Goal: Complete application form: Complete application form

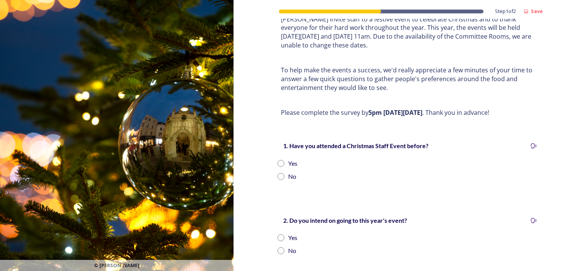
scroll to position [76, 0]
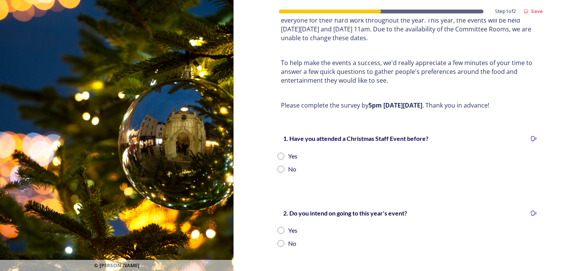
click at [280, 152] on input "radio" at bounding box center [280, 155] width 7 height 7
radio input "true"
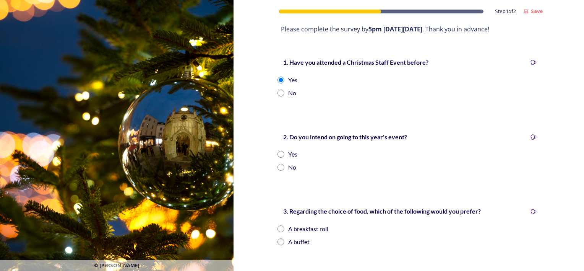
scroll to position [153, 0]
click at [277, 150] on input "radio" at bounding box center [280, 153] width 7 height 7
radio input "true"
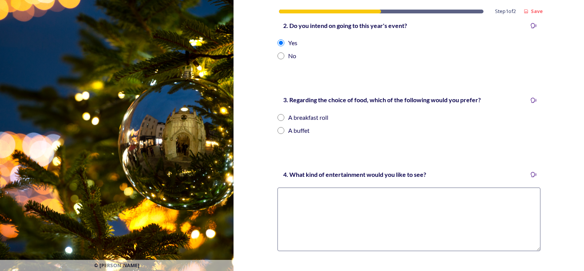
scroll to position [268, 0]
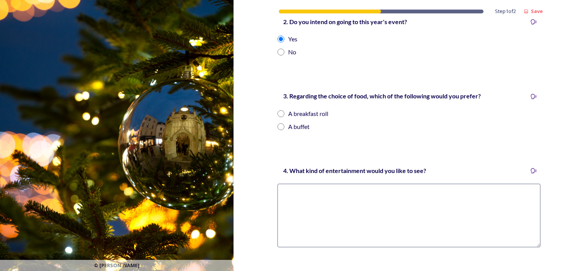
click at [277, 123] on input "radio" at bounding box center [280, 126] width 7 height 7
radio input "true"
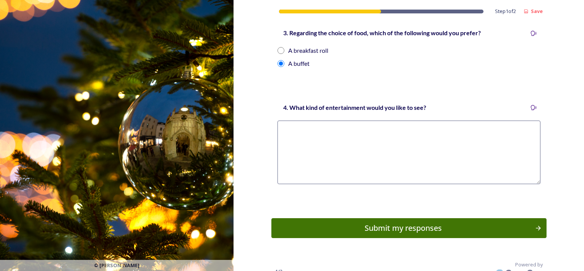
scroll to position [333, 0]
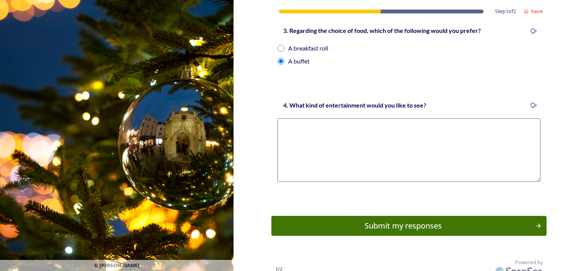
click at [292, 133] on textarea at bounding box center [408, 149] width 263 height 63
type textarea "Q"
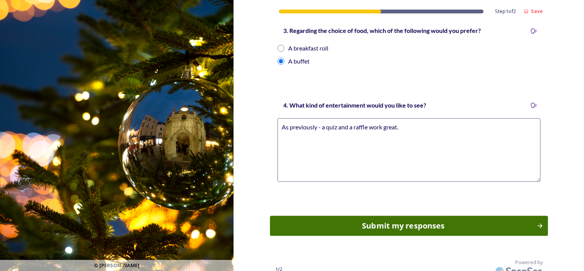
type textarea "As previously - a quiz and a raffle work great."
click at [394, 220] on div "Submit my responses" at bounding box center [403, 225] width 258 height 11
